Goal: Complete application form

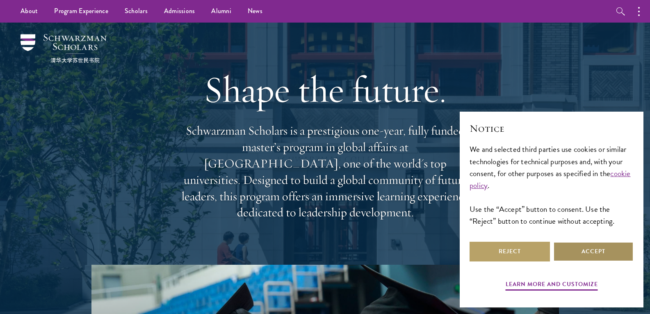
click at [576, 250] on button "Accept" at bounding box center [593, 251] width 80 height 20
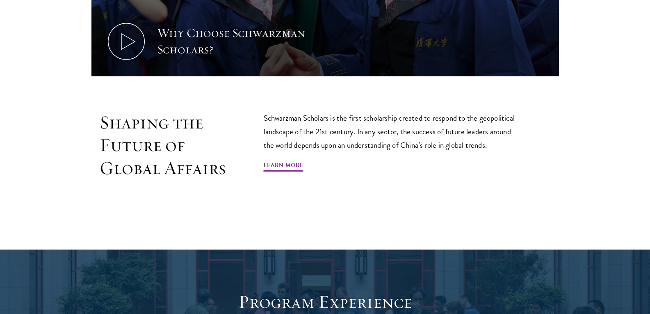
scroll to position [492, 0]
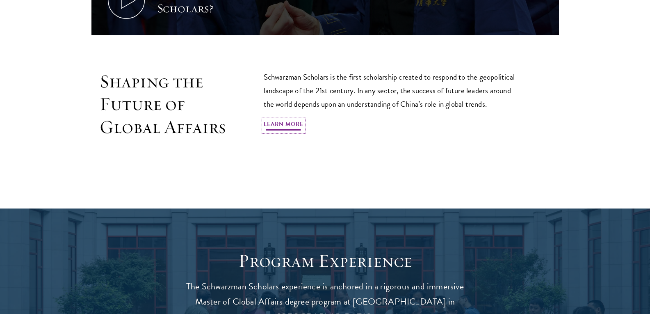
click at [285, 122] on link "Learn More" at bounding box center [284, 125] width 40 height 13
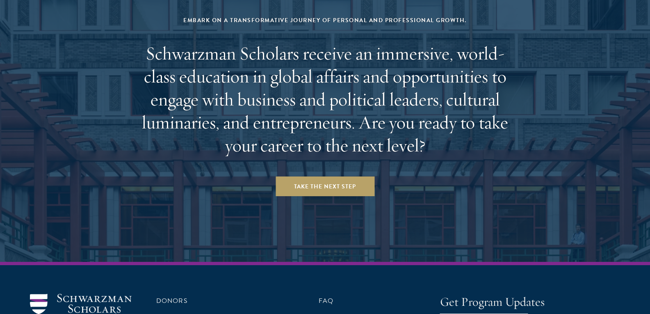
scroll to position [3442, 0]
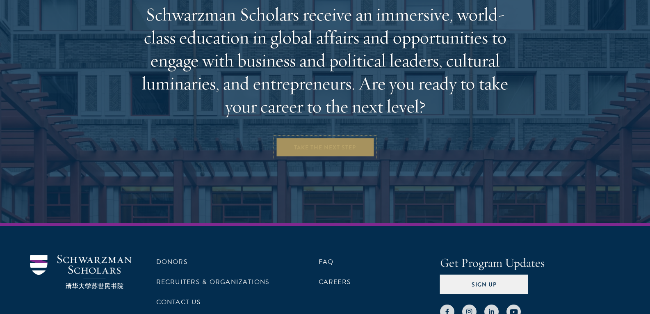
click at [320, 137] on link "Take the Next Step" at bounding box center [324, 147] width 99 height 20
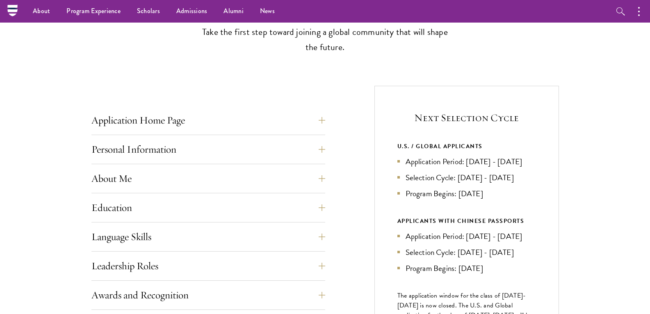
scroll to position [205, 0]
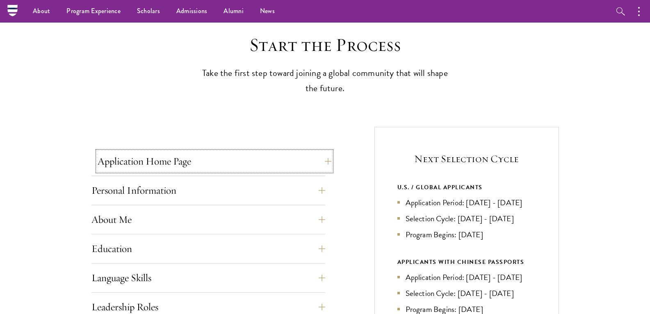
click at [122, 158] on button "Application Home Page" at bounding box center [215, 161] width 234 height 20
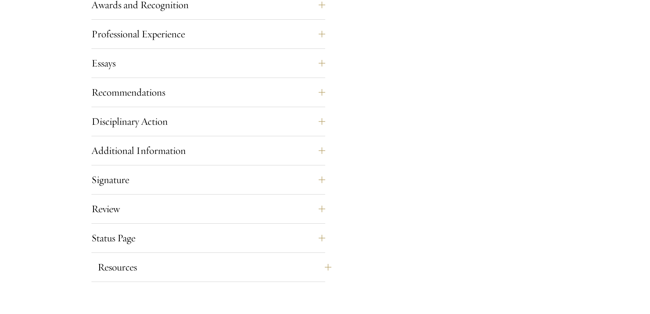
scroll to position [1148, 0]
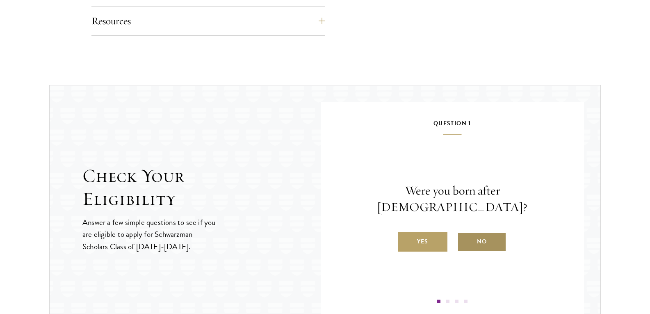
click at [482, 232] on label "No" at bounding box center [481, 242] width 49 height 20
click at [464, 232] on input "No" at bounding box center [460, 235] width 7 height 7
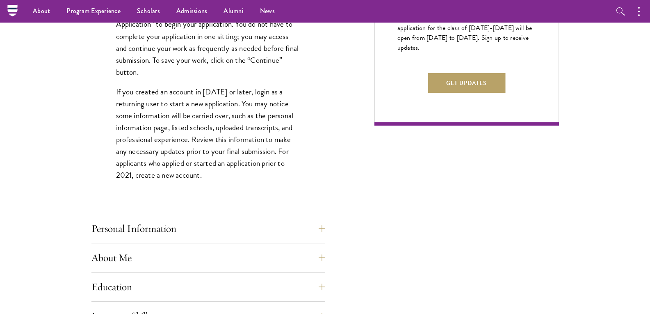
scroll to position [287, 0]
